Goal: Information Seeking & Learning: Learn about a topic

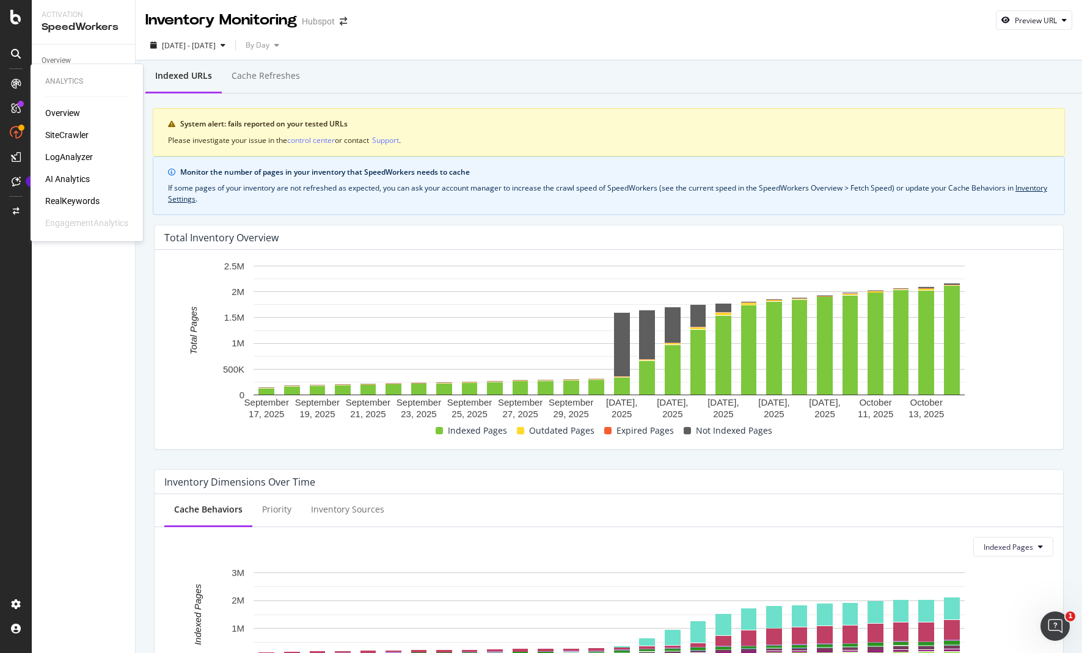
click at [69, 133] on div "SiteCrawler" at bounding box center [66, 135] width 43 height 12
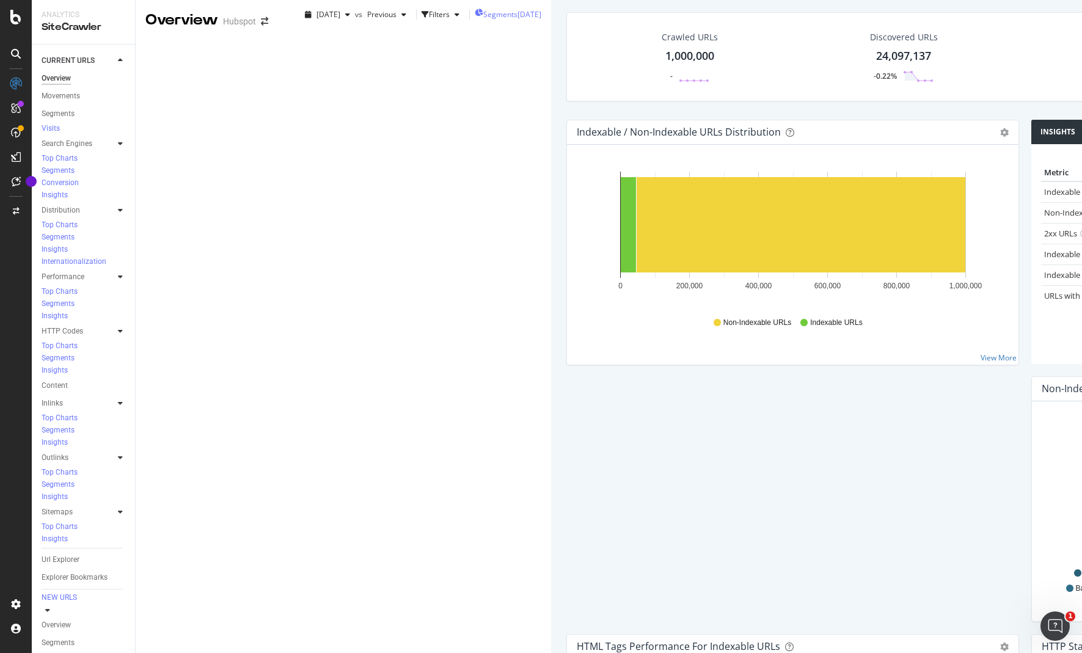
click at [483, 20] on span "Segments" at bounding box center [500, 14] width 34 height 10
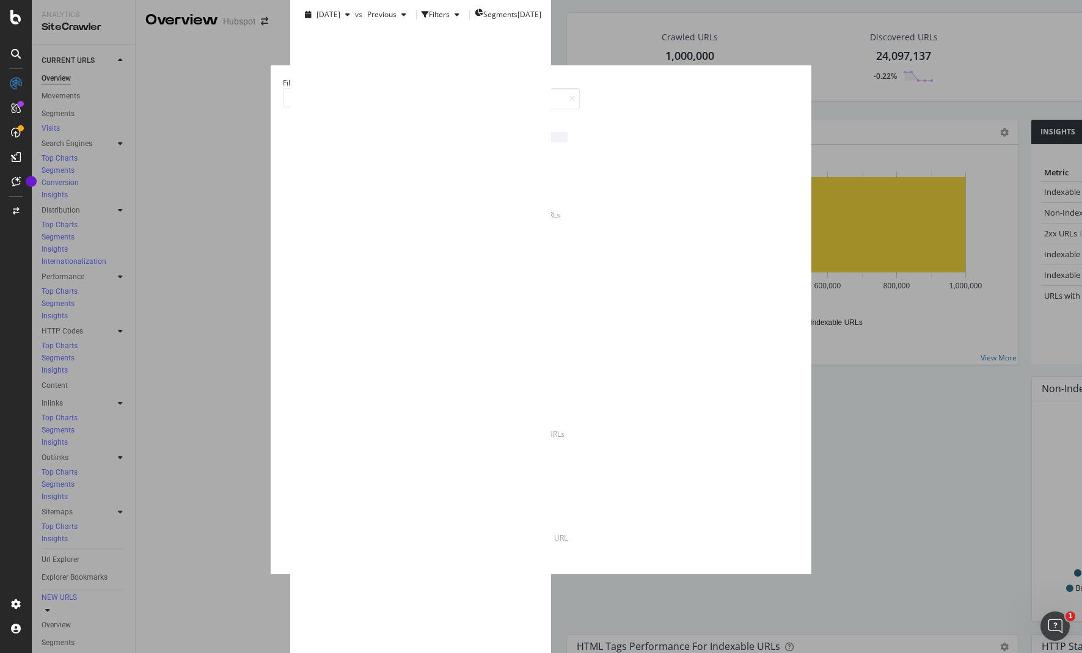
click at [423, 142] on icon "modal" at bounding box center [421, 137] width 4 height 10
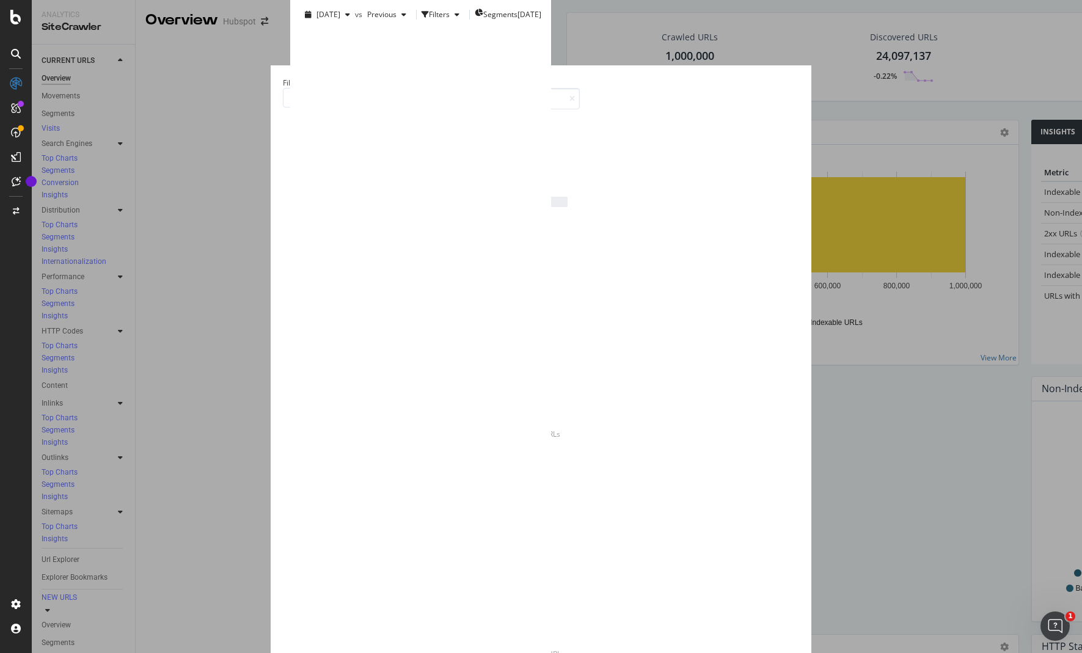
click at [429, 207] on div "modal" at bounding box center [424, 202] width 10 height 10
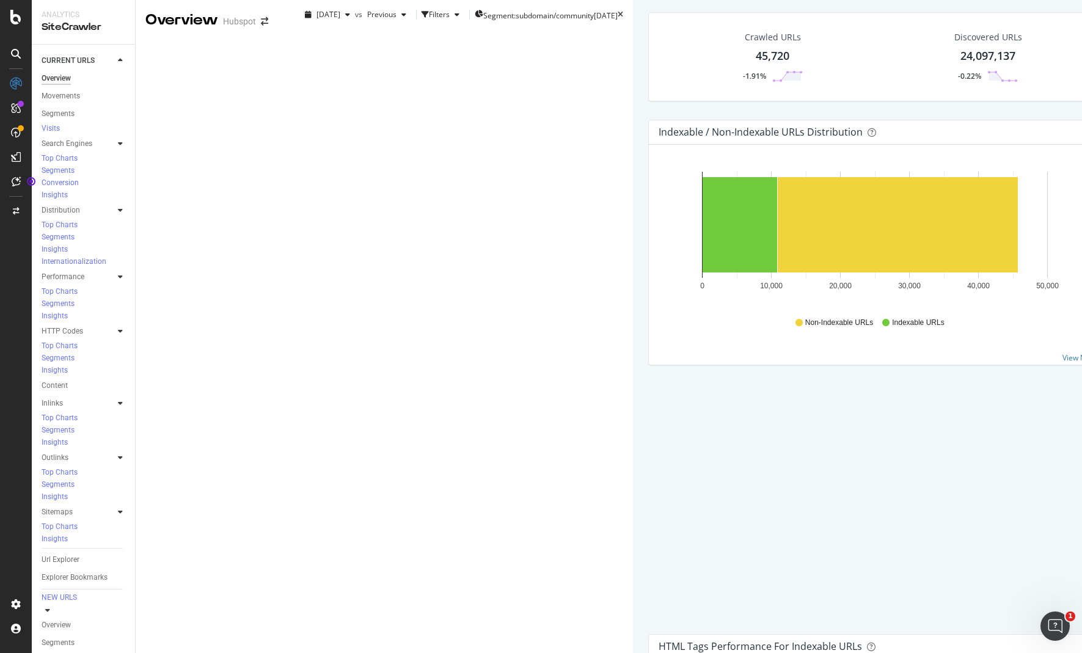
click at [119, 147] on icon at bounding box center [120, 143] width 5 height 7
click at [120, 147] on icon at bounding box center [120, 143] width 5 height 7
click at [117, 204] on div at bounding box center [120, 210] width 12 height 12
click at [120, 207] on icon at bounding box center [120, 210] width 5 height 7
click at [117, 271] on div at bounding box center [120, 277] width 12 height 12
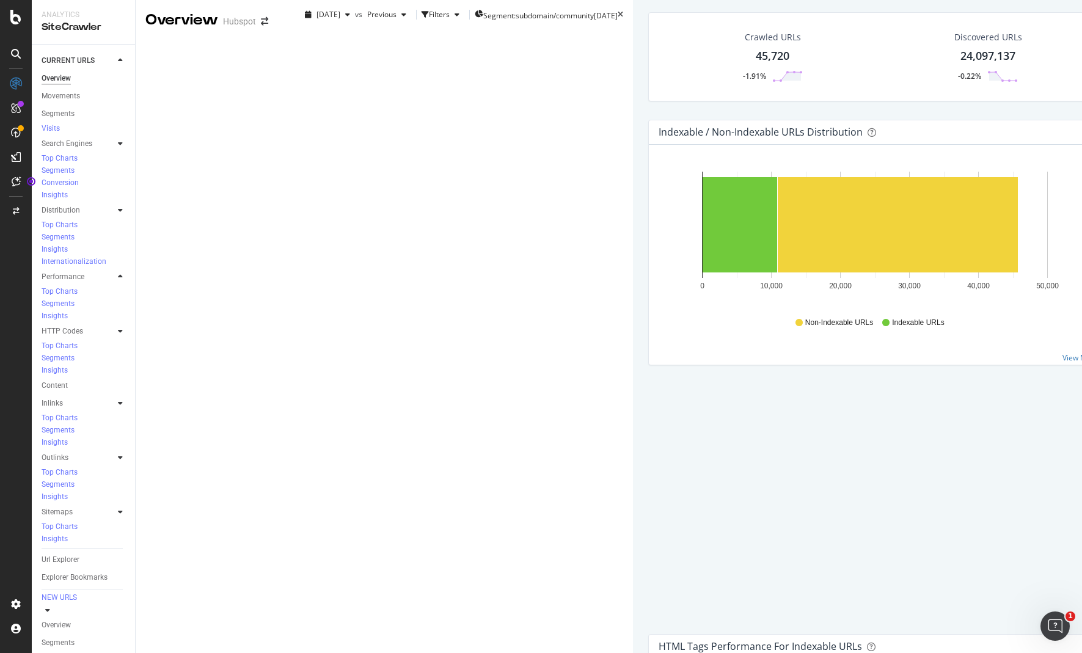
click at [118, 273] on icon at bounding box center [120, 276] width 5 height 7
click at [115, 325] on div at bounding box center [120, 331] width 12 height 12
click at [118, 397] on div at bounding box center [120, 403] width 12 height 12
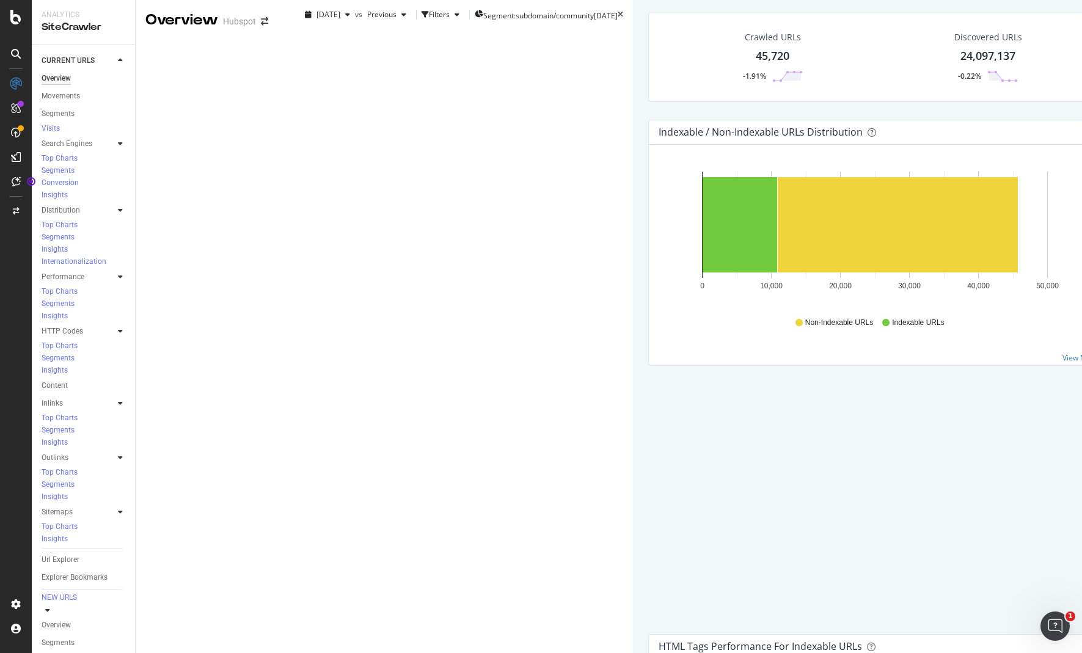
click at [119, 454] on icon at bounding box center [120, 457] width 5 height 7
click at [111, 506] on div at bounding box center [108, 512] width 12 height 12
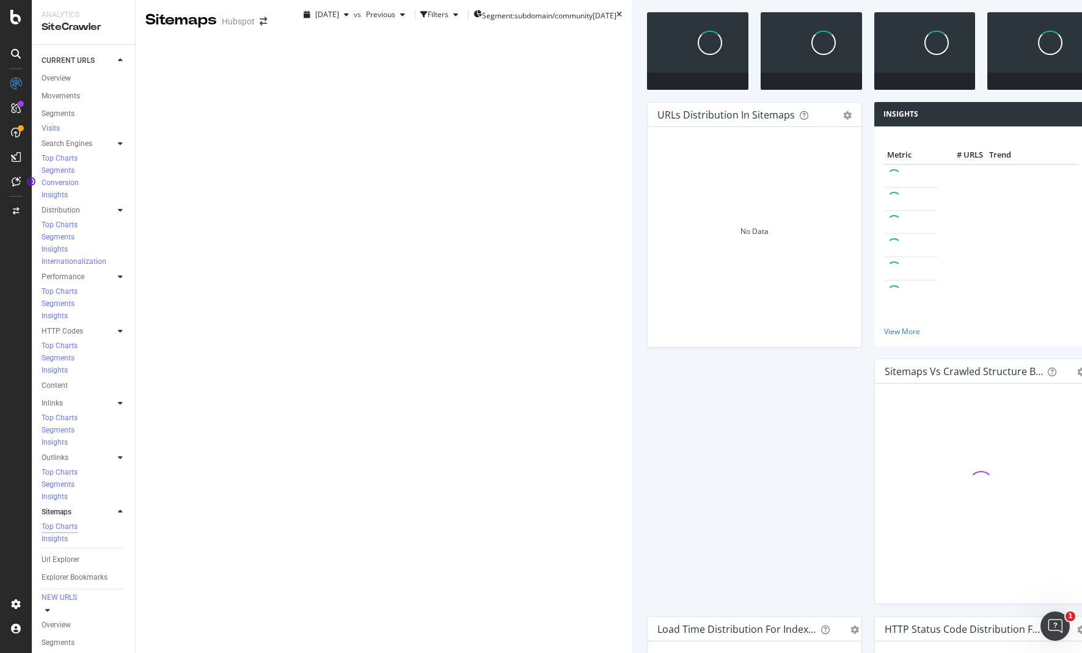
click at [118, 508] on icon at bounding box center [120, 511] width 5 height 7
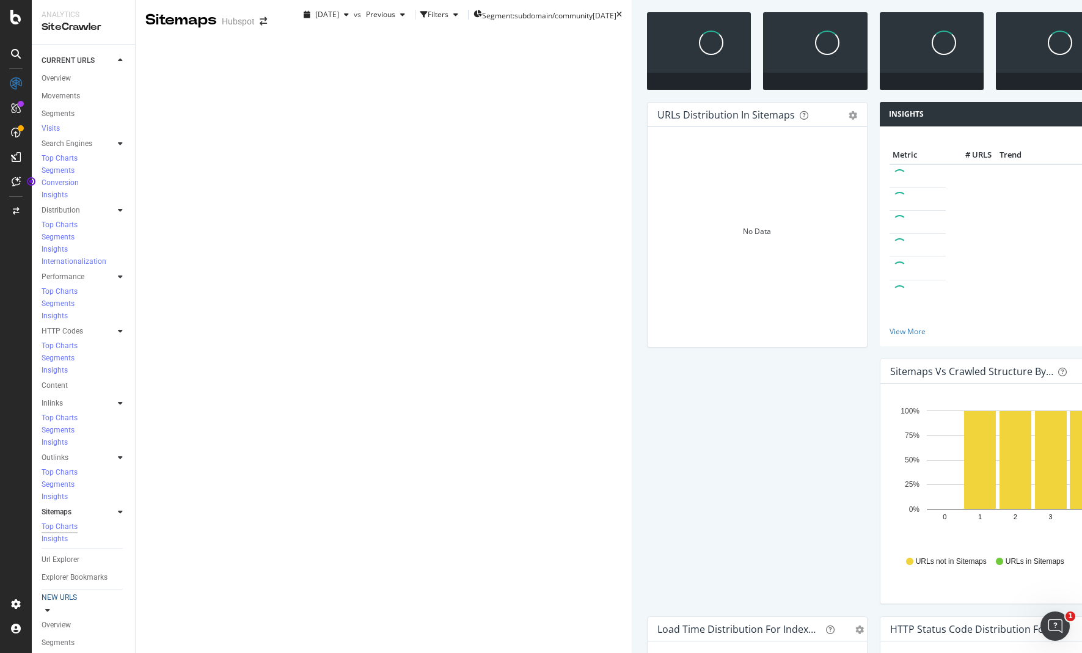
click at [114, 592] on div at bounding box center [120, 598] width 12 height 12
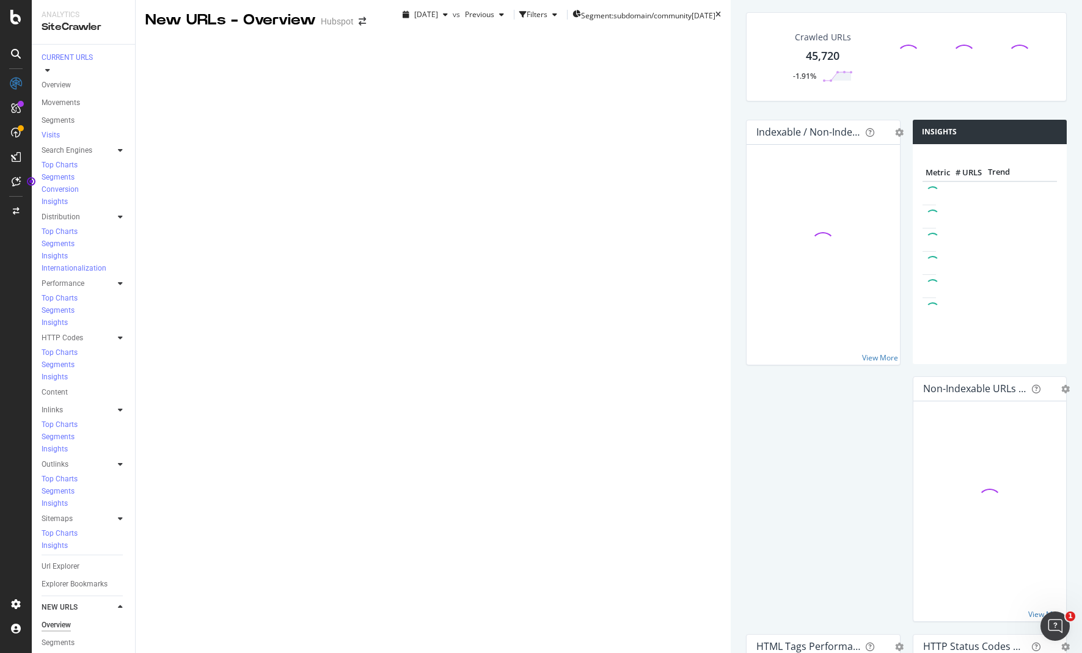
click at [115, 601] on div at bounding box center [120, 607] width 12 height 12
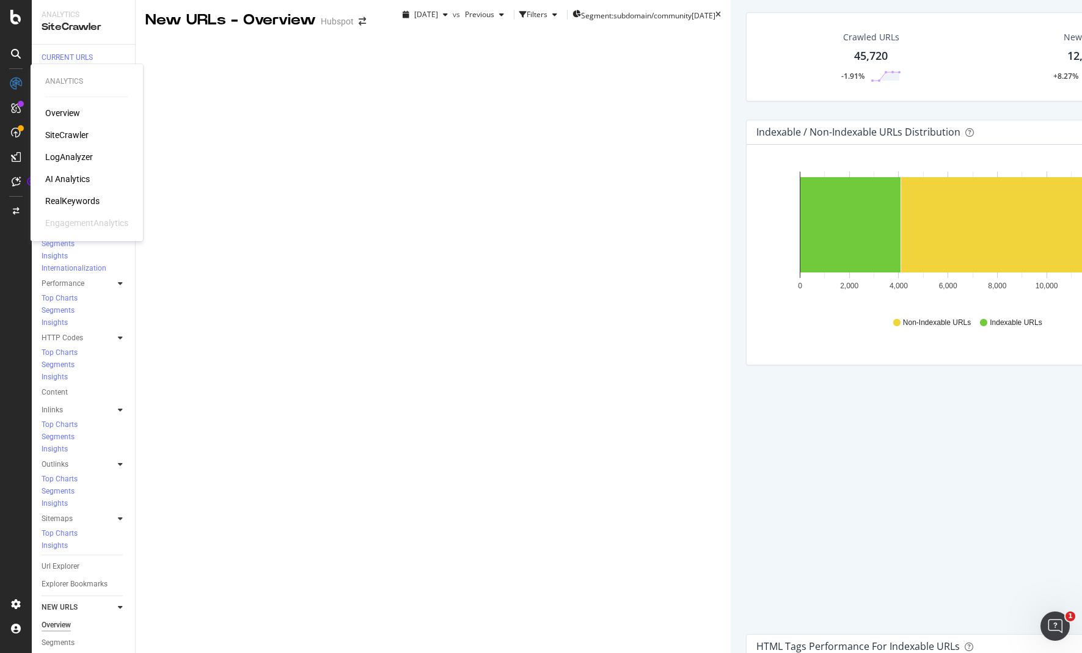
click at [61, 109] on div "Overview" at bounding box center [62, 113] width 35 height 12
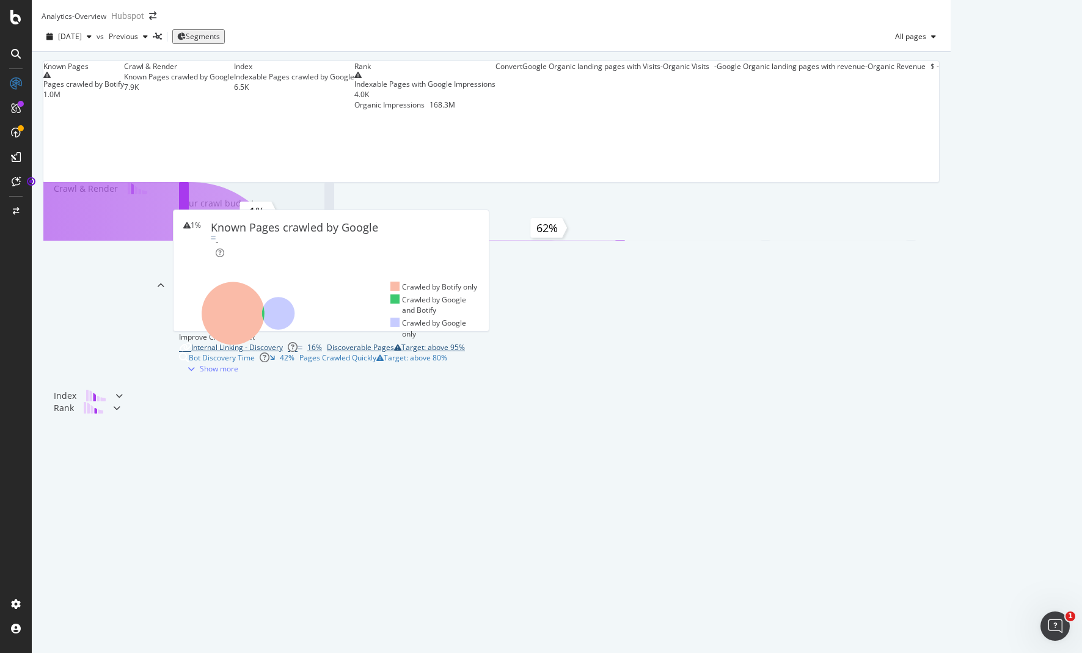
scroll to position [230, 0]
click at [200, 374] on div "Show more" at bounding box center [219, 369] width 38 height 10
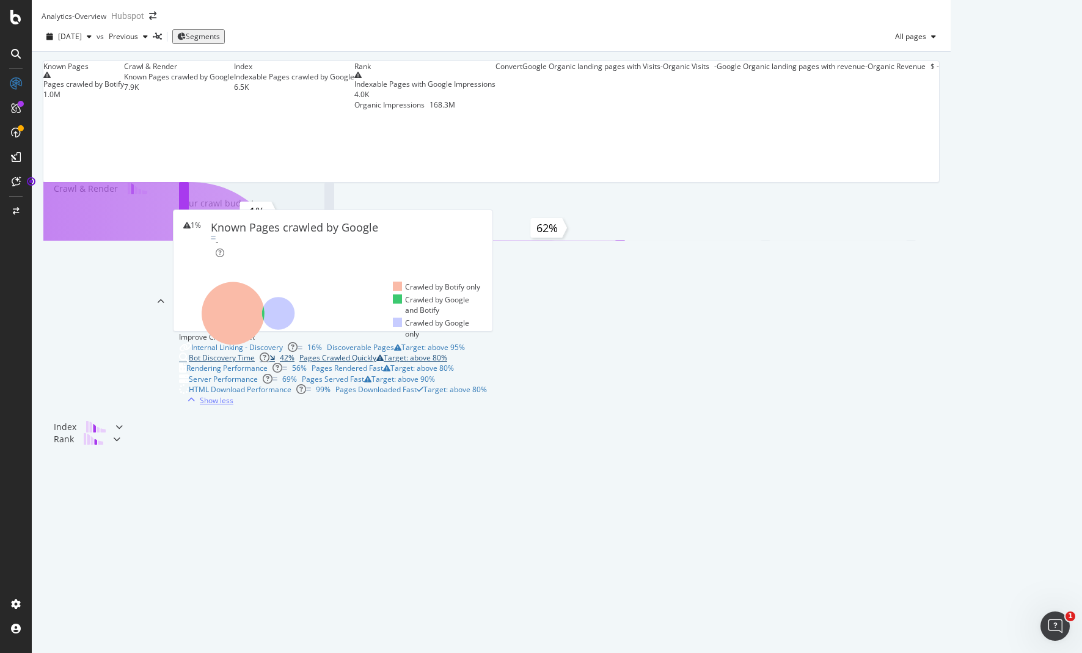
scroll to position [428, 0]
click at [115, 433] on div "Index" at bounding box center [82, 427] width 67 height 12
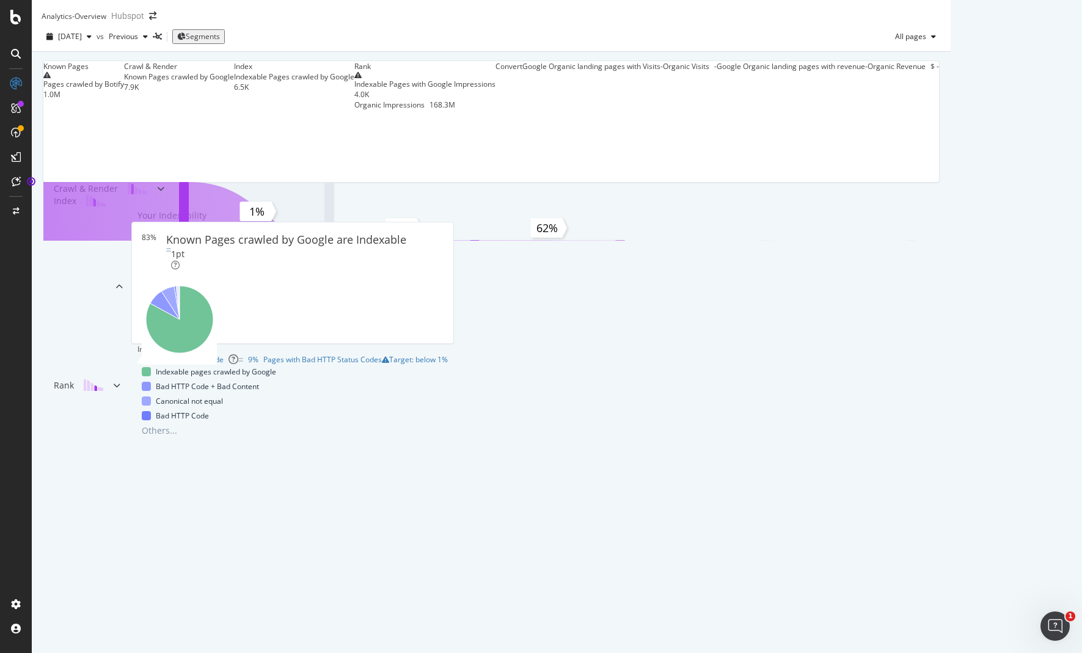
scroll to position [0, 0]
click at [234, 92] on div "Crawl & [PERSON_NAME] Known Pages crawled by Google 7.9K" at bounding box center [179, 76] width 110 height 31
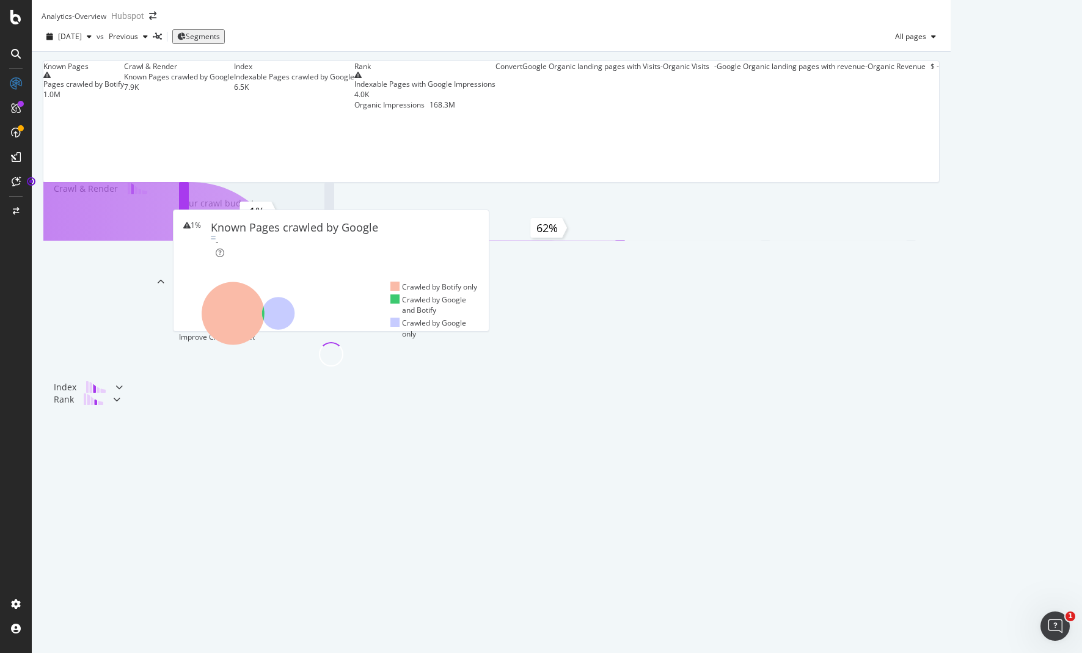
scroll to position [108, 0]
click at [346, 363] on div "Bot Discovery Time 42% Pages Crawled Quickly Target: above 80%" at bounding box center [331, 358] width 304 height 10
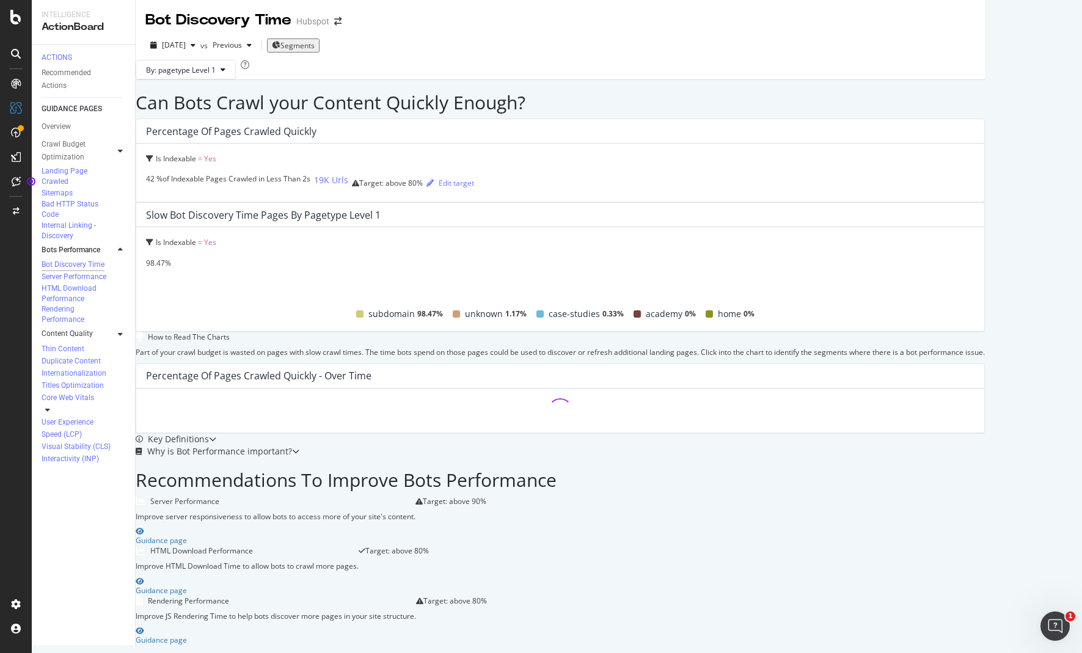
click at [108, 328] on div at bounding box center [108, 334] width 12 height 12
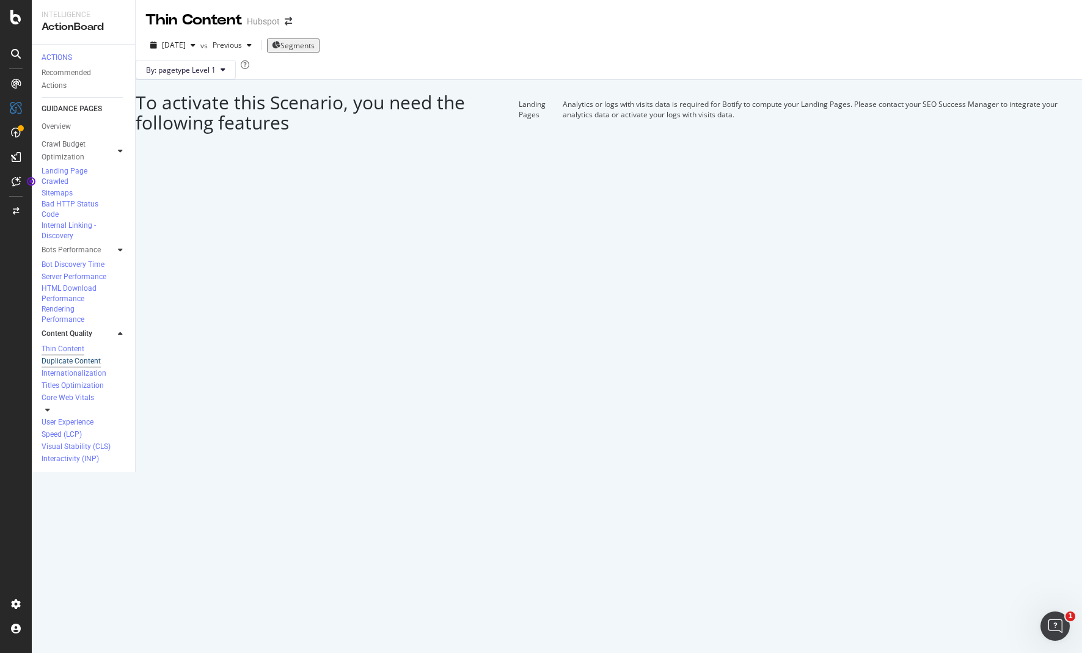
click at [95, 356] on div "Duplicate Content" at bounding box center [71, 361] width 59 height 10
